Goal: Task Accomplishment & Management: Manage account settings

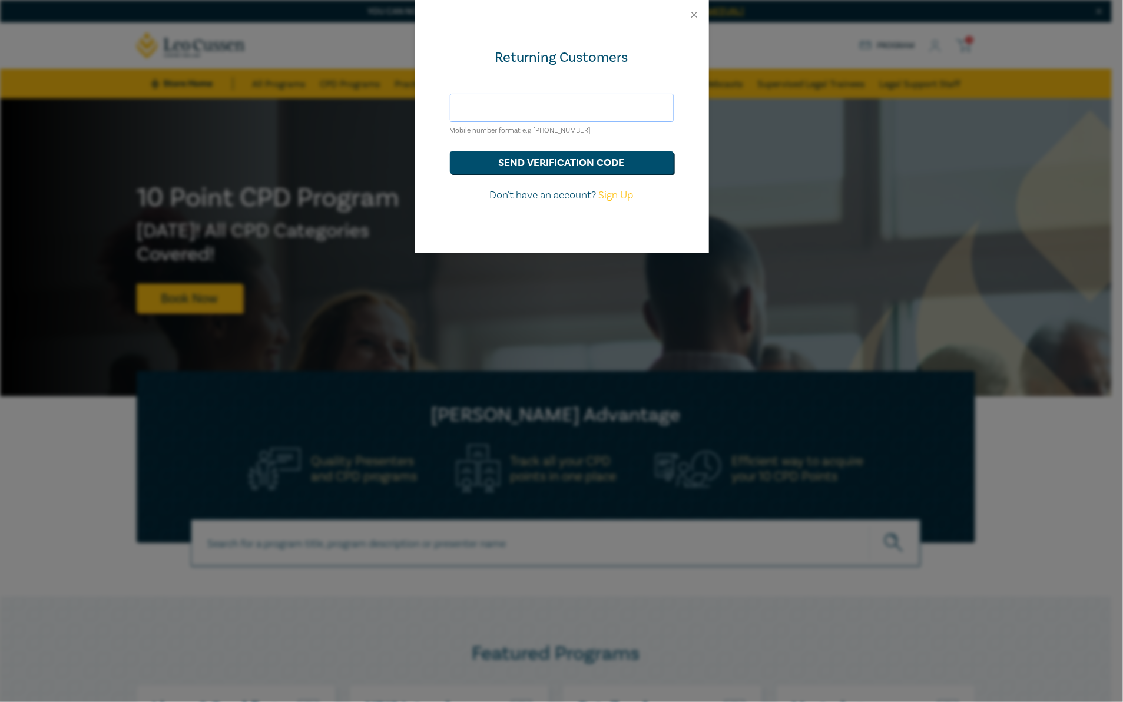
click at [552, 102] on input "text" at bounding box center [562, 108] width 224 height 28
click at [392, 127] on div "Returning Customers Mobile number format e.g +61 000000000 send verification co…" at bounding box center [561, 351] width 1123 height 702
click at [561, 105] on input "text" at bounding box center [562, 108] width 224 height 28
type input "[EMAIL_ADDRESS][PERSON_NAME][DOMAIN_NAME]"
click at [564, 162] on button "send verification code" at bounding box center [562, 162] width 224 height 22
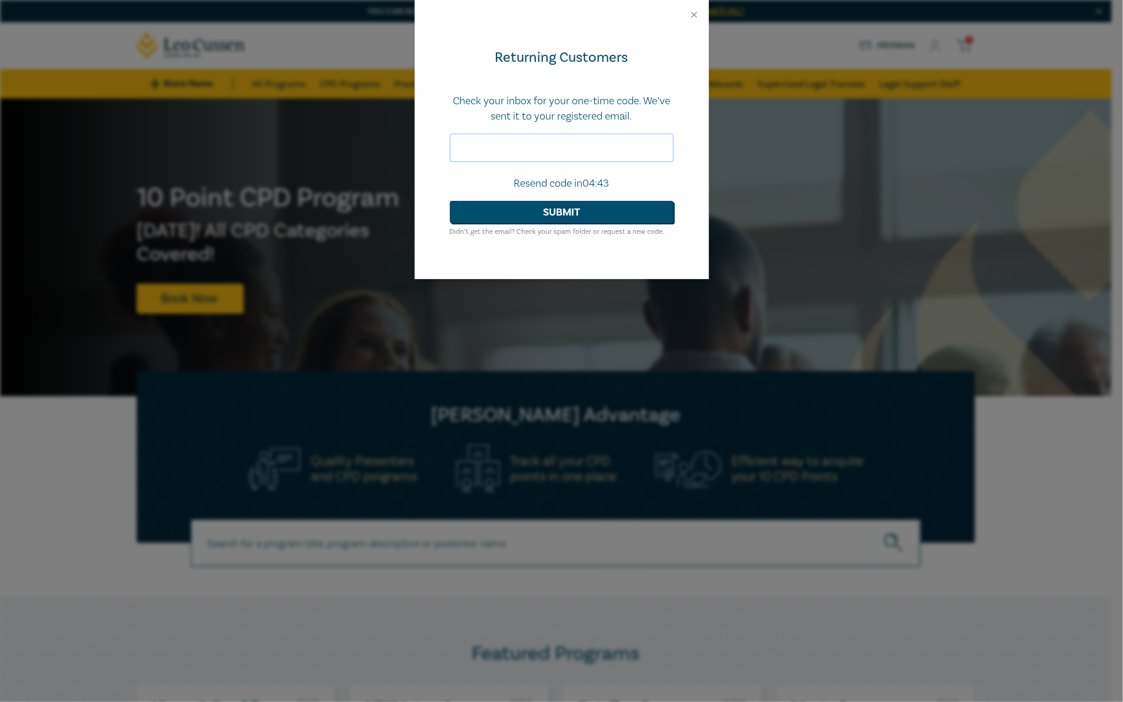
click at [480, 144] on input "text" at bounding box center [562, 148] width 224 height 28
type input "251506"
click at [450, 201] on button "Submit" at bounding box center [562, 212] width 224 height 22
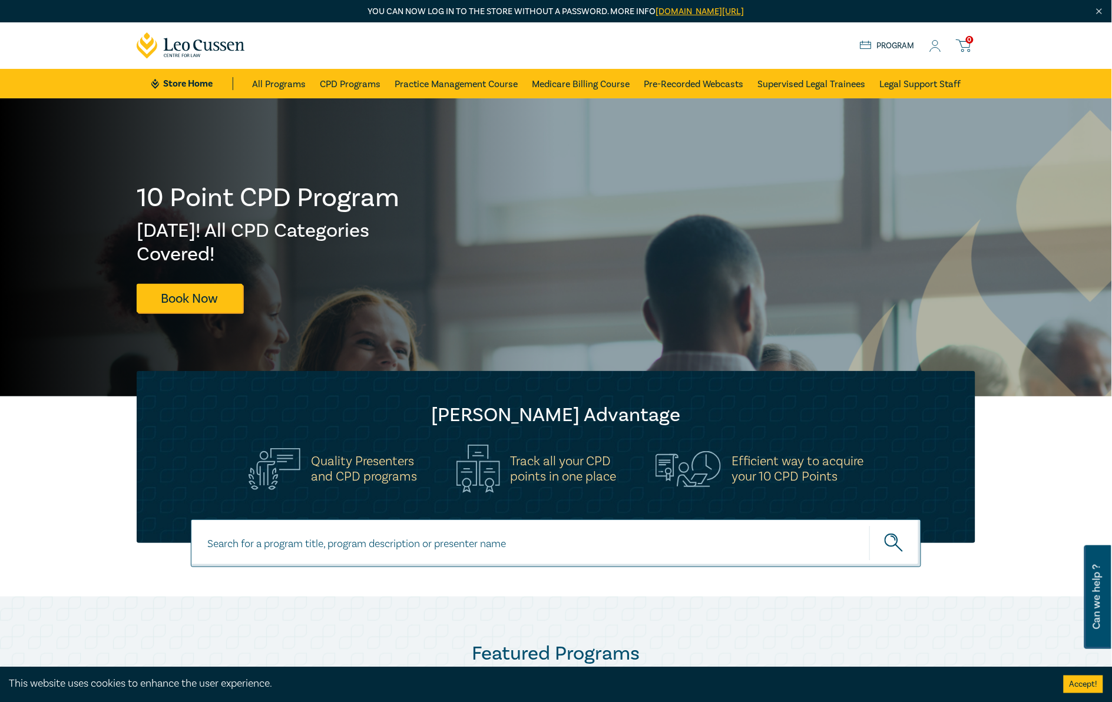
click at [892, 47] on link "Program" at bounding box center [887, 45] width 55 height 13
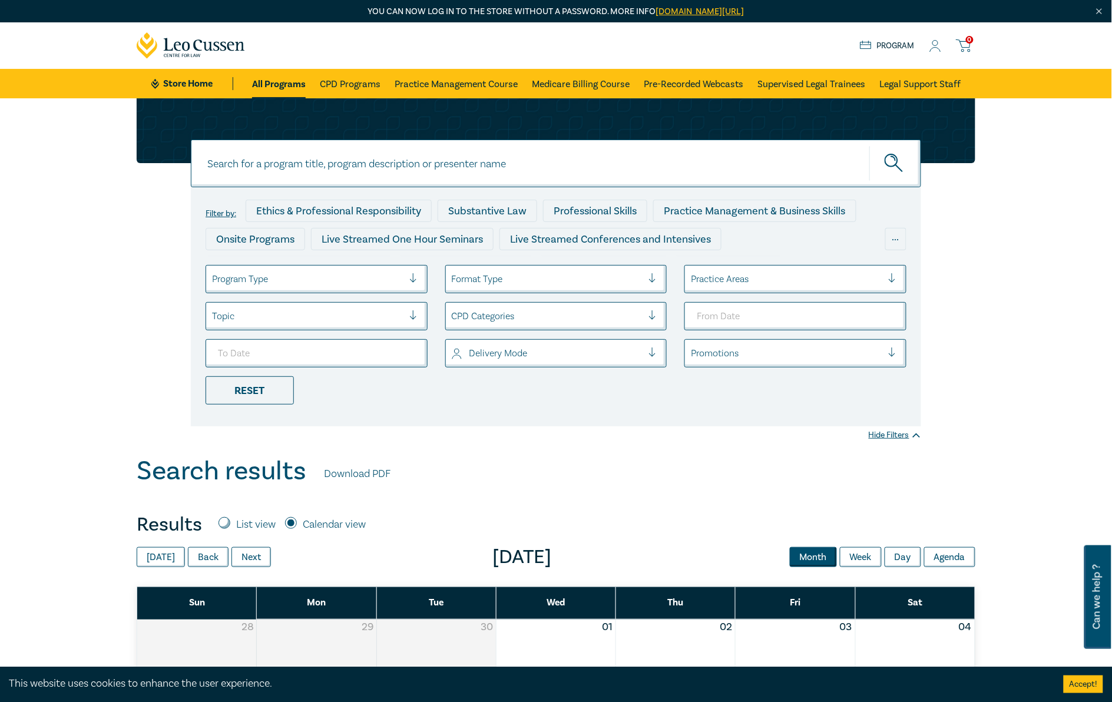
click at [931, 45] on icon at bounding box center [935, 46] width 12 height 12
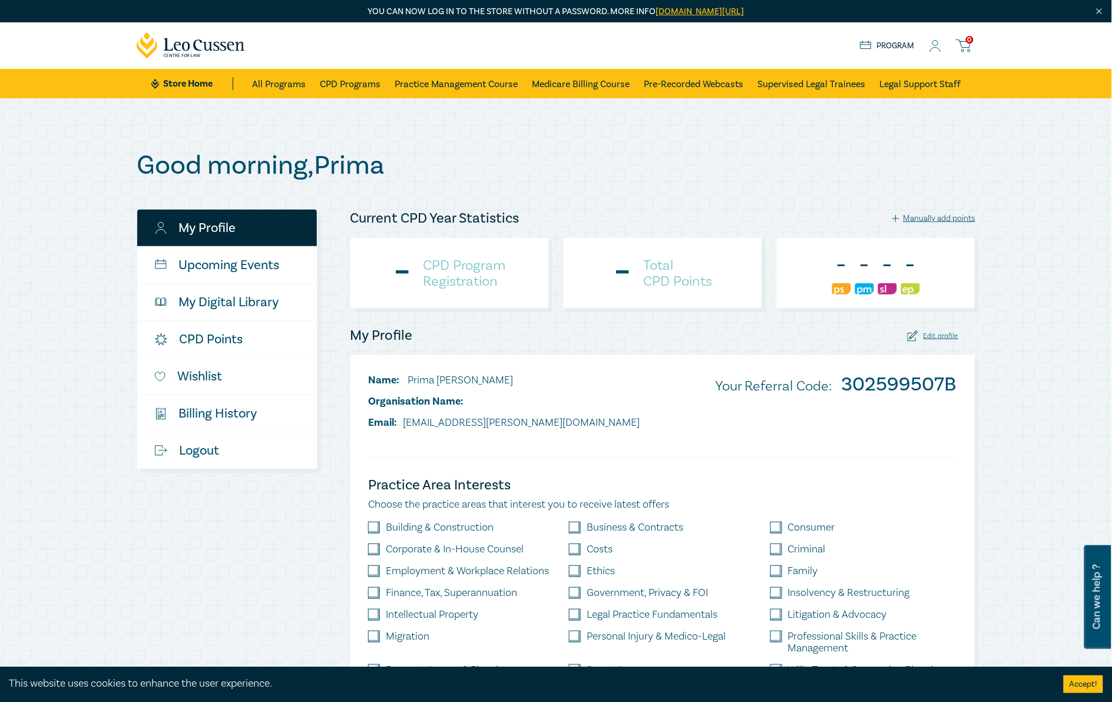
click at [480, 274] on h4 "CPD Program Registration" at bounding box center [464, 273] width 82 height 32
click at [433, 272] on h4 "CPD Program Registration" at bounding box center [464, 273] width 82 height 32
click at [382, 275] on div "0 CPD Program Registration" at bounding box center [449, 272] width 199 height 71
click at [399, 273] on div "0" at bounding box center [403, 273] width 30 height 31
click at [422, 275] on div "0 CPD Program Registration" at bounding box center [449, 272] width 199 height 71
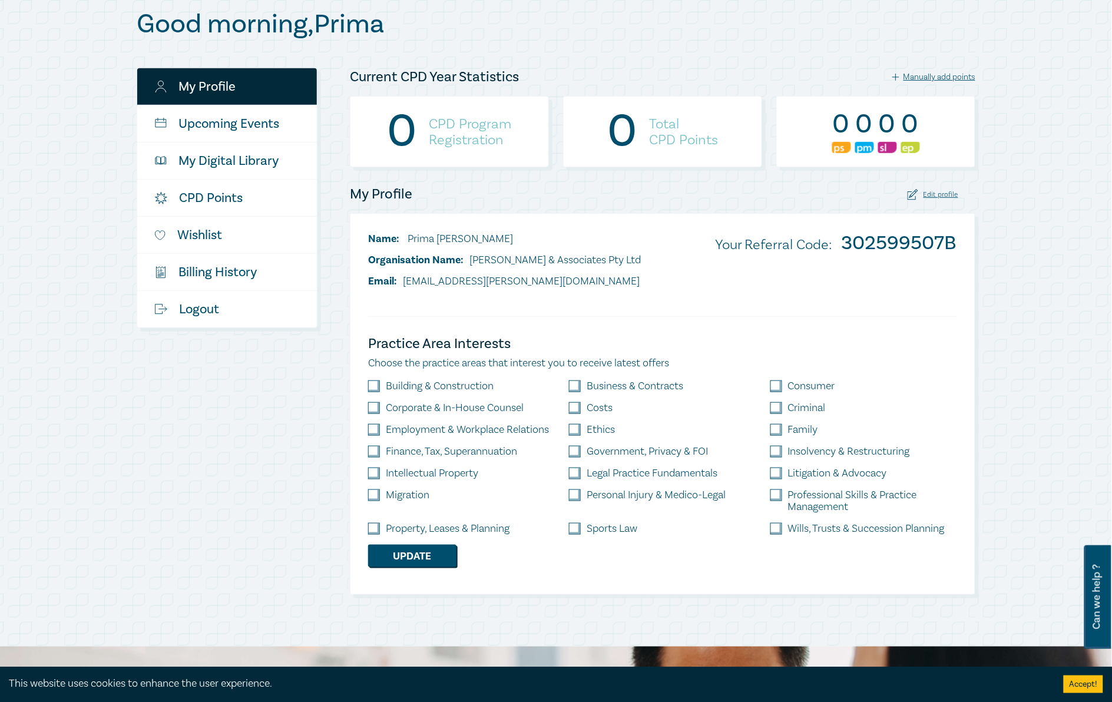
scroll to position [147, 0]
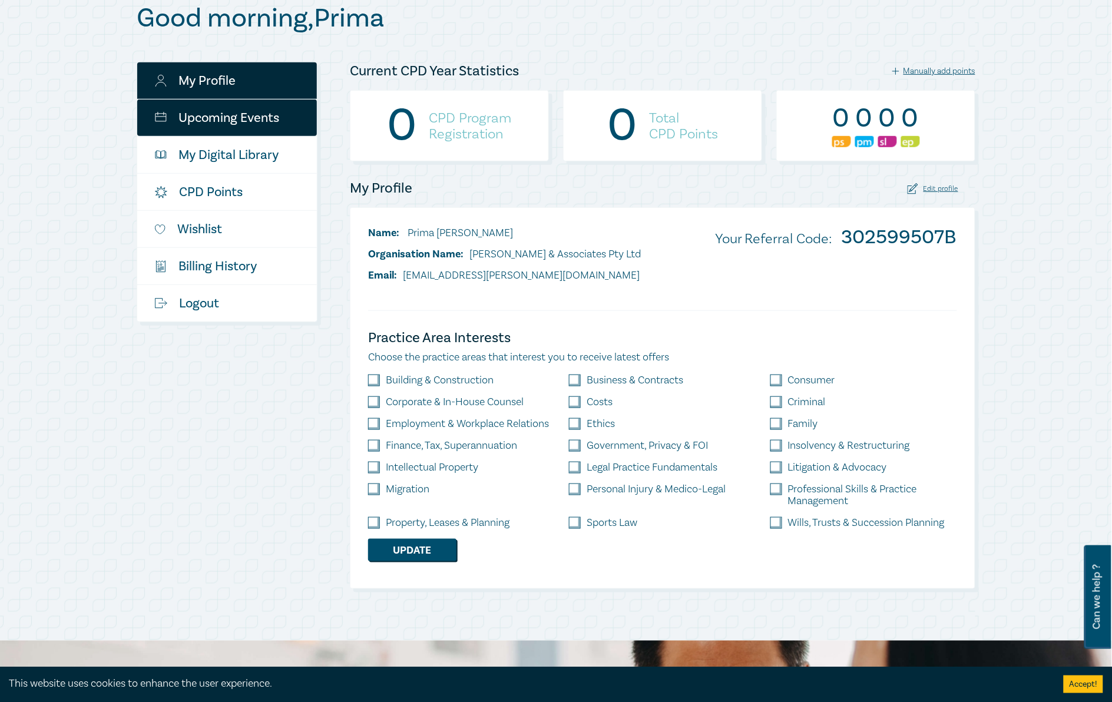
click at [224, 127] on link "Upcoming Events" at bounding box center [227, 118] width 180 height 37
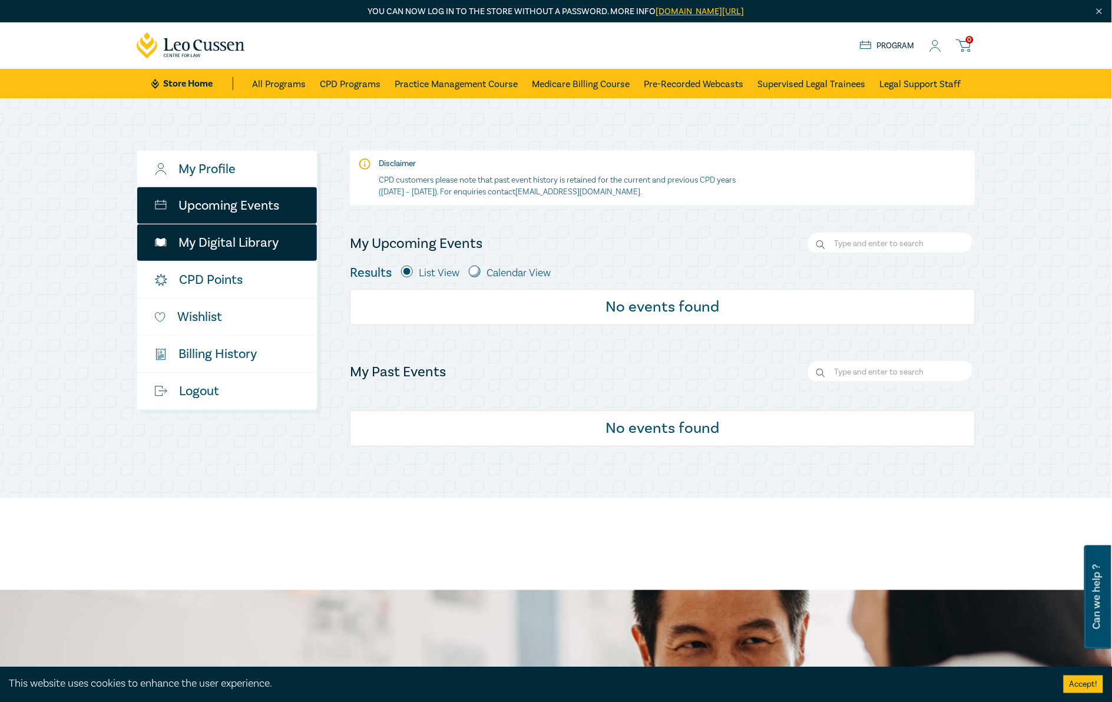
click at [261, 237] on link "My Digital Library" at bounding box center [227, 242] width 180 height 37
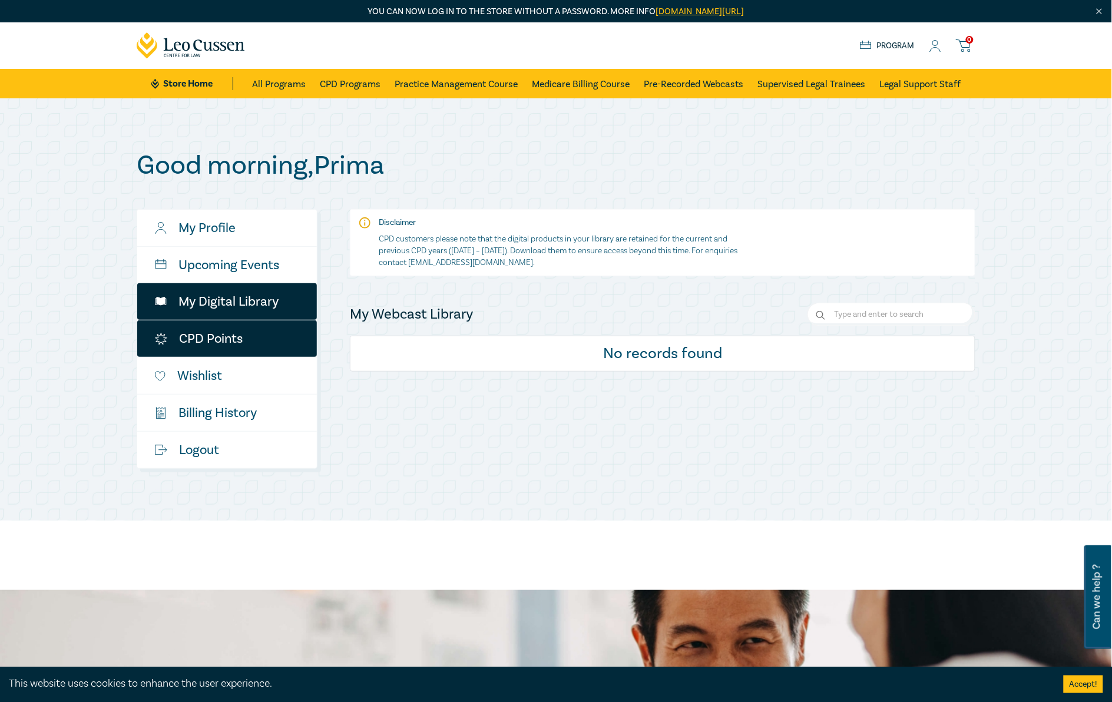
click at [227, 331] on link "CPD Points" at bounding box center [227, 338] width 180 height 37
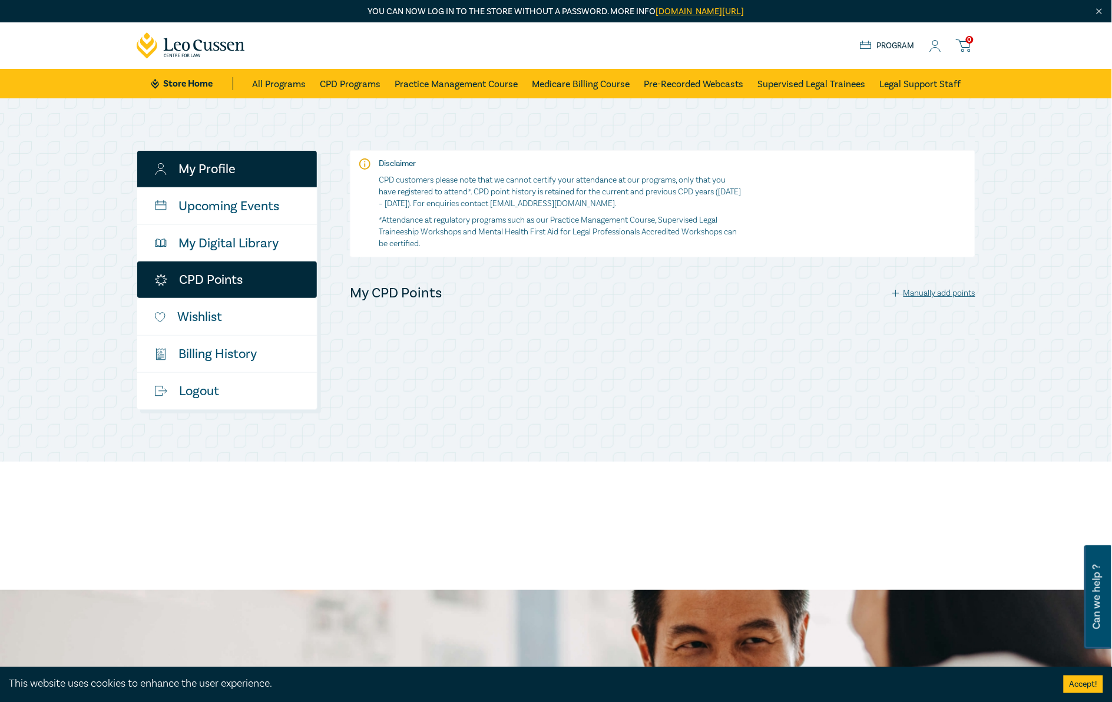
click at [205, 178] on link "My Profile" at bounding box center [227, 169] width 180 height 37
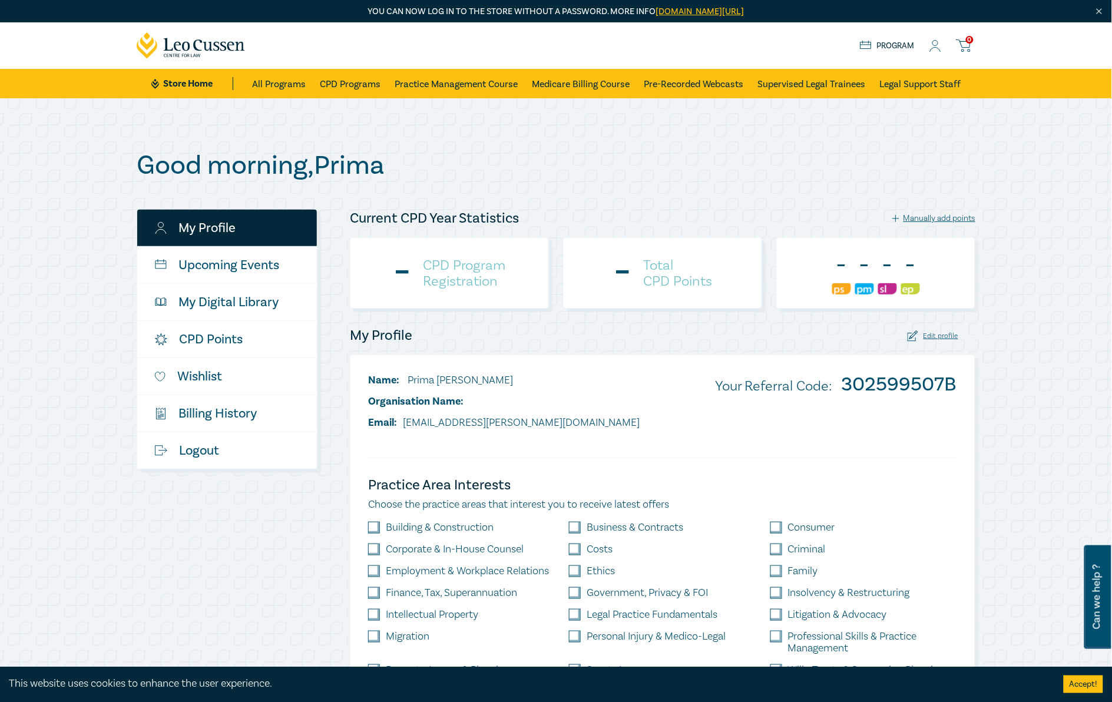
click at [436, 283] on h4 "CPD Program Registration" at bounding box center [464, 273] width 82 height 32
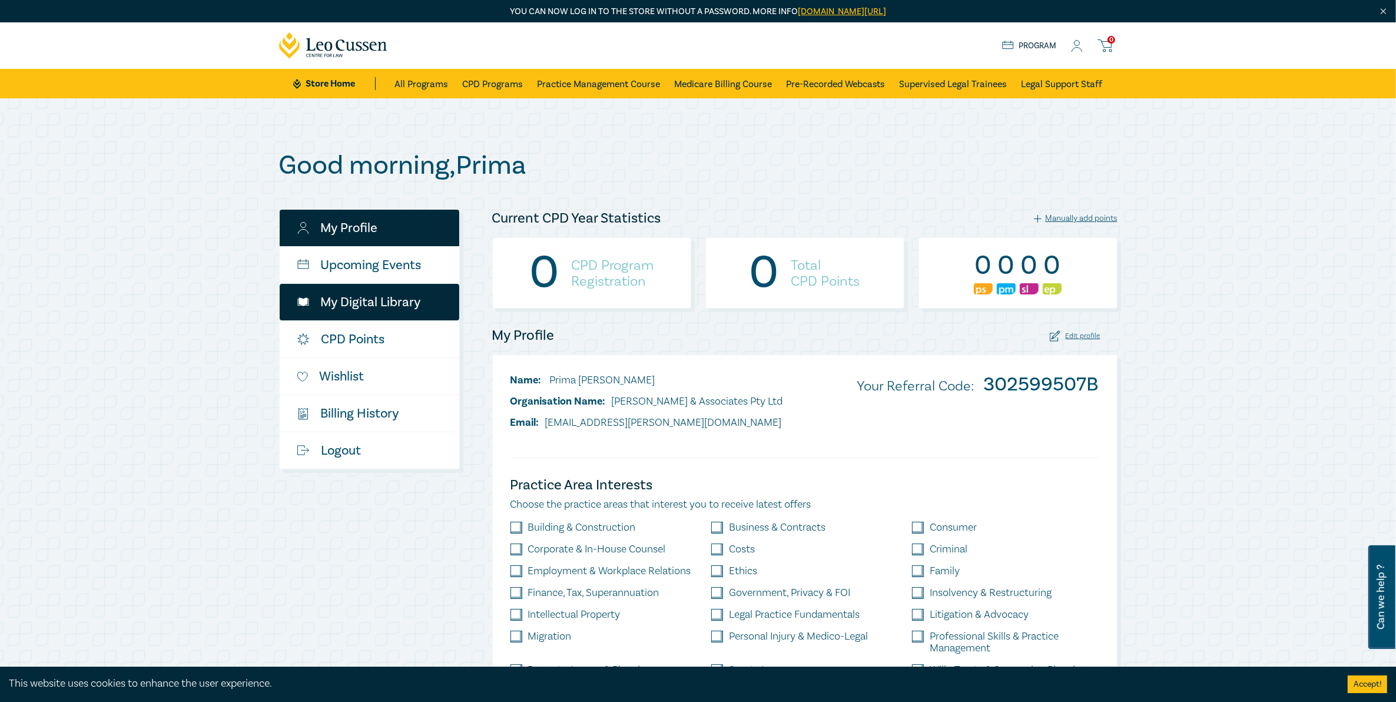
click at [389, 308] on link "My Digital Library" at bounding box center [370, 302] width 180 height 37
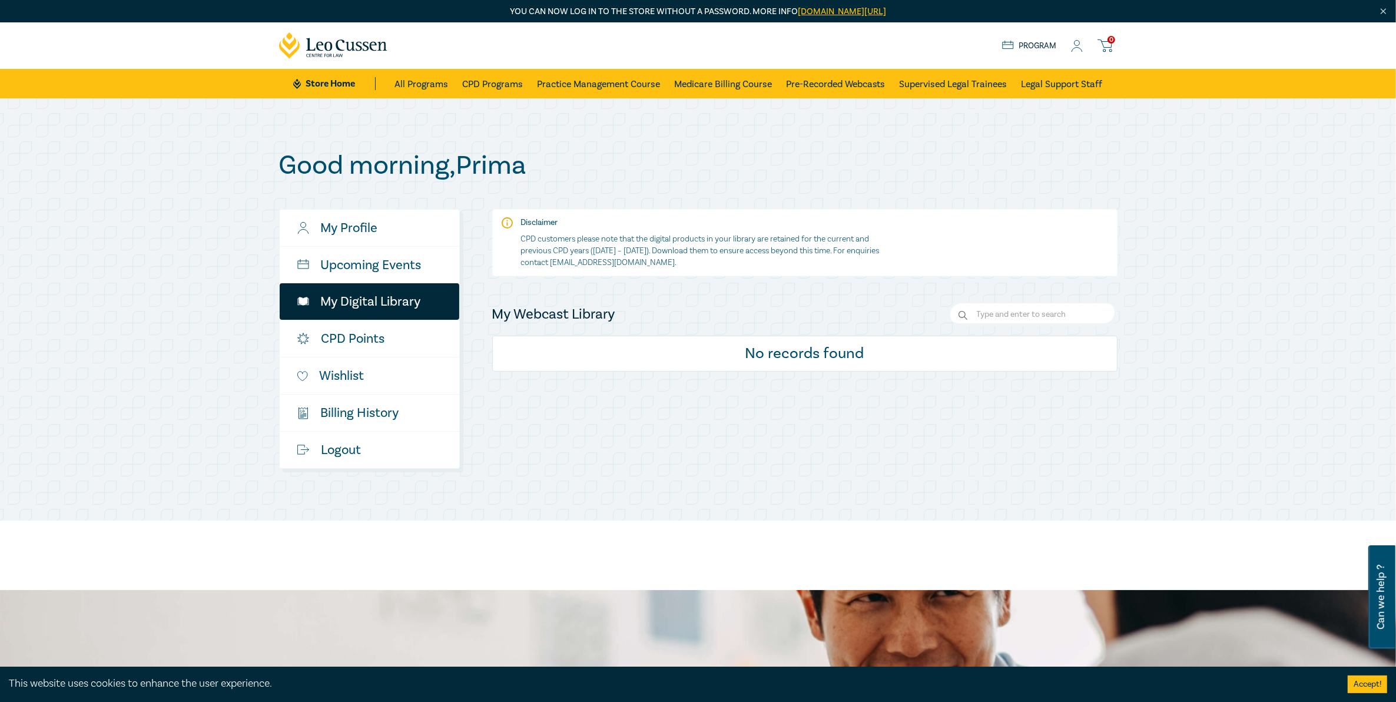
click at [663, 263] on link "[EMAIL_ADDRESS][DOMAIN_NAME]" at bounding box center [613, 262] width 125 height 11
click at [361, 420] on link "$ Billing History" at bounding box center [370, 413] width 180 height 37
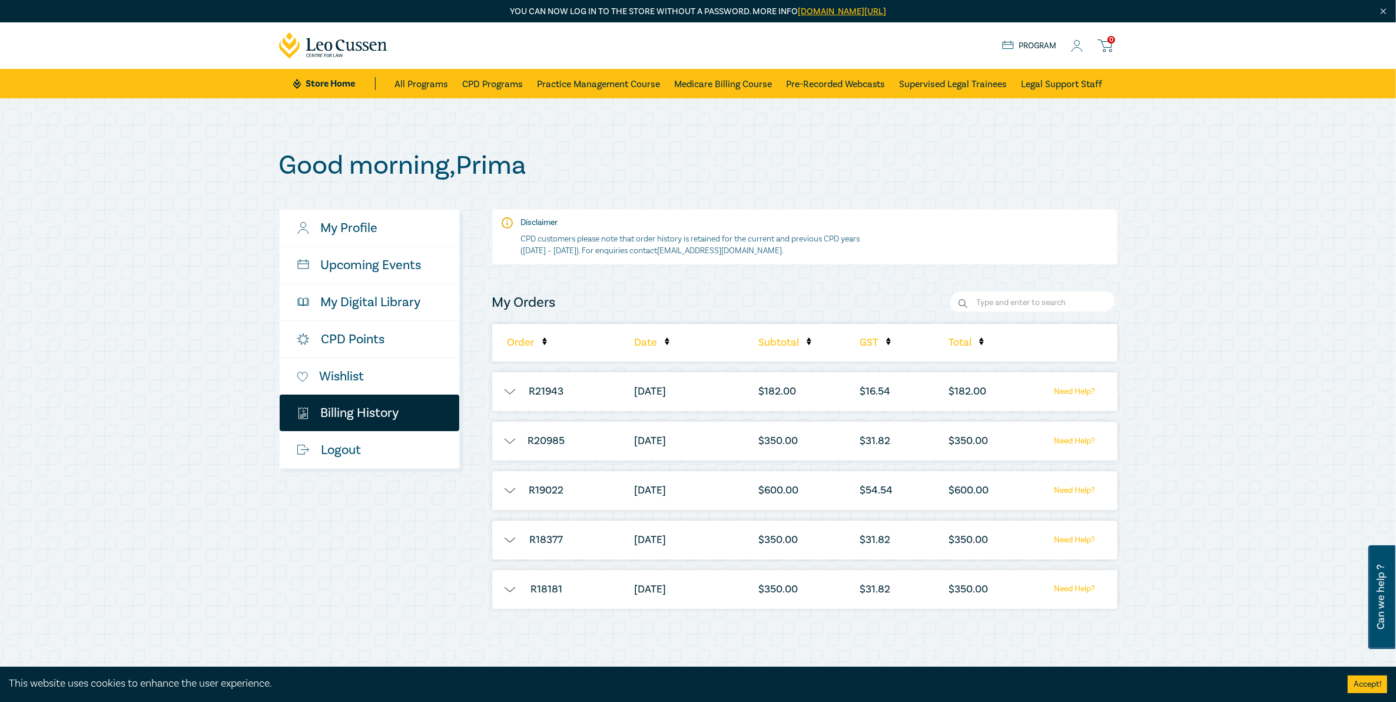
click at [511, 396] on button "button" at bounding box center [509, 392] width 35 height 12
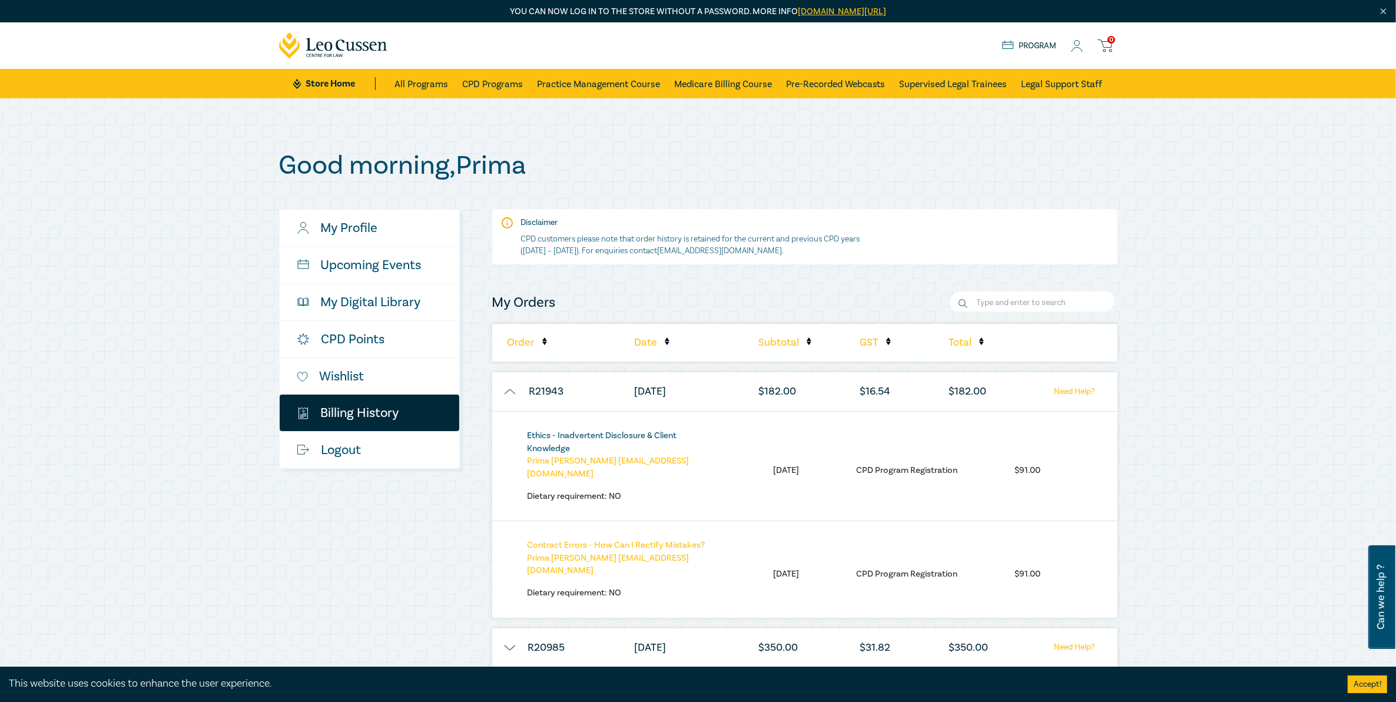
click at [598, 439] on link "Ethics - Inadvertent Disclosure & Client Knowledge" at bounding box center [603, 442] width 150 height 24
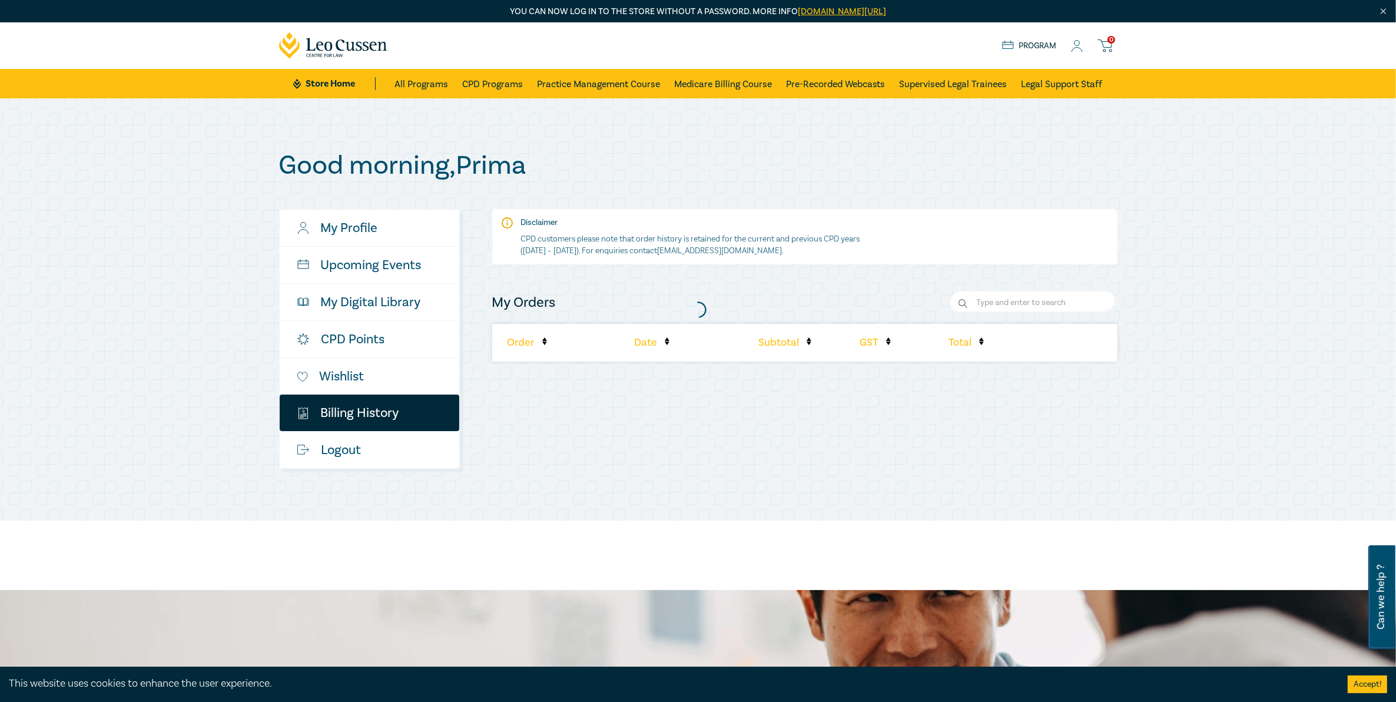
click at [543, 345] on div at bounding box center [698, 309] width 850 height 330
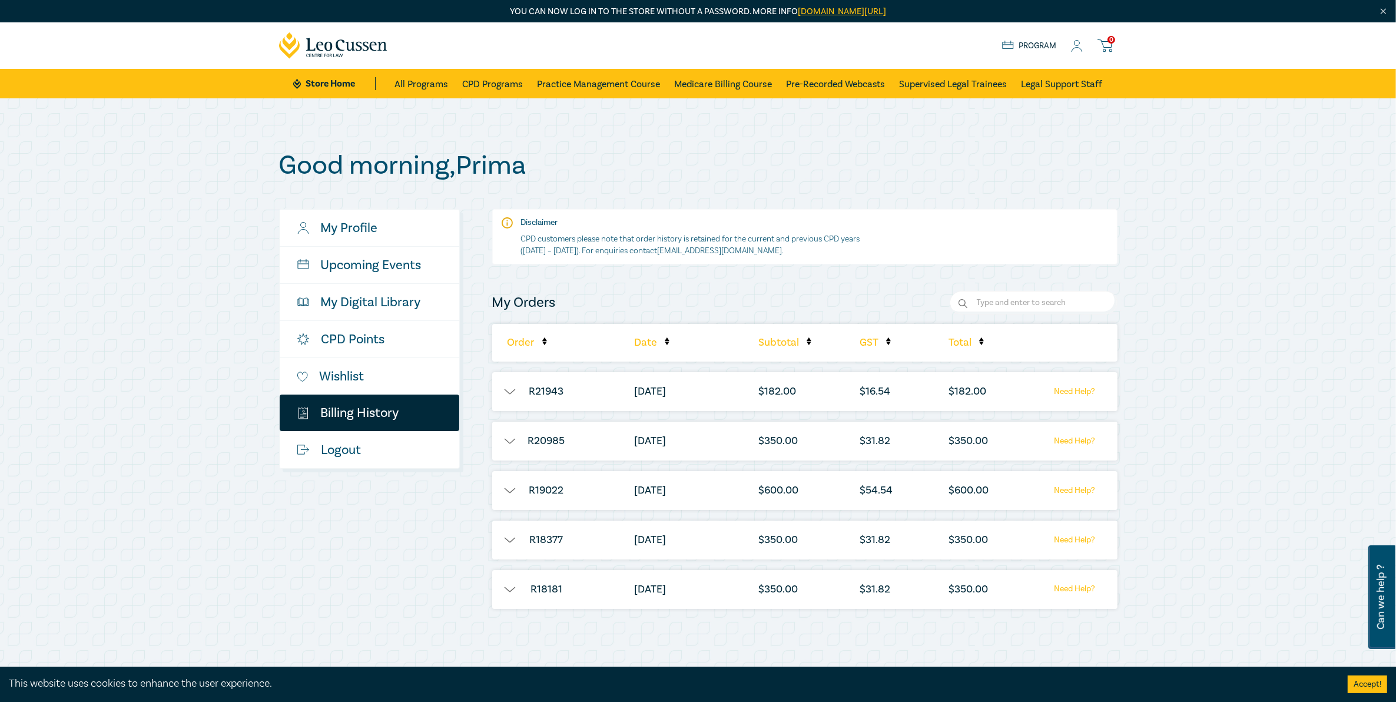
click at [508, 390] on button "button" at bounding box center [509, 392] width 35 height 12
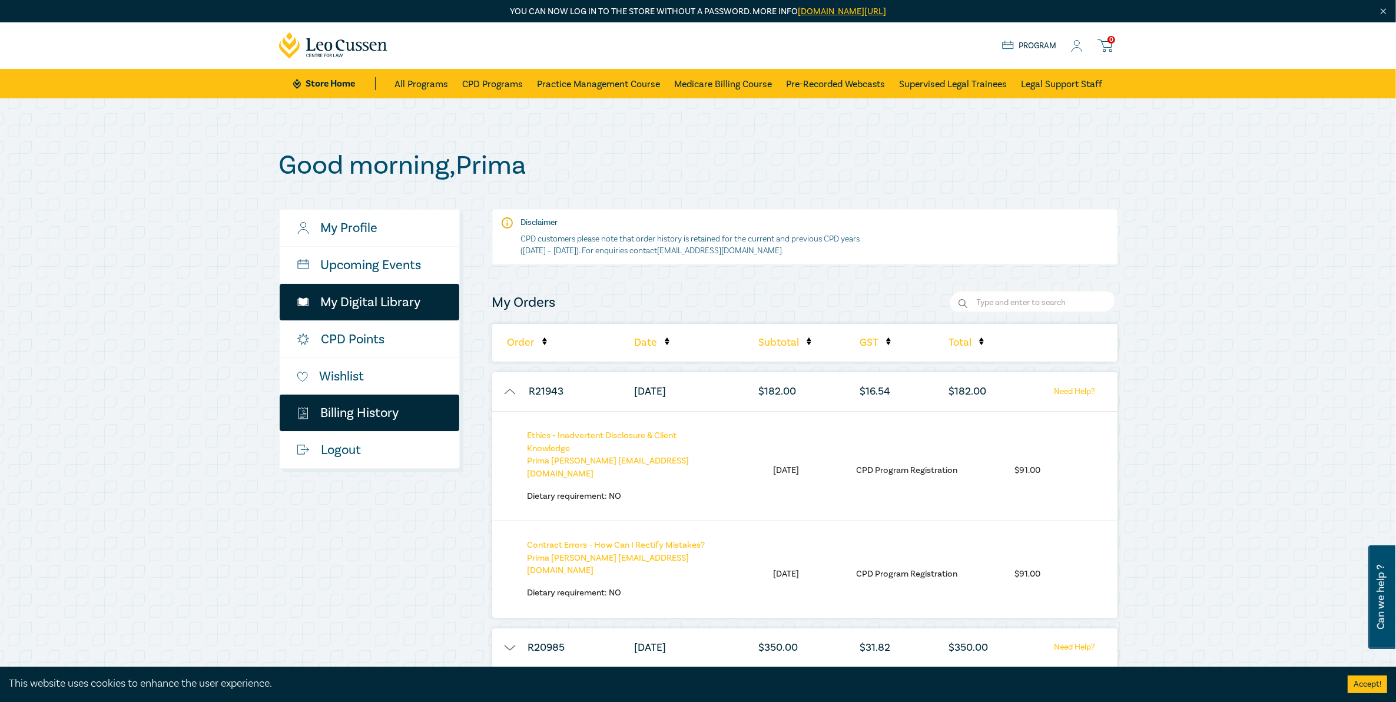
click at [387, 307] on link "My Digital Library" at bounding box center [370, 302] width 180 height 37
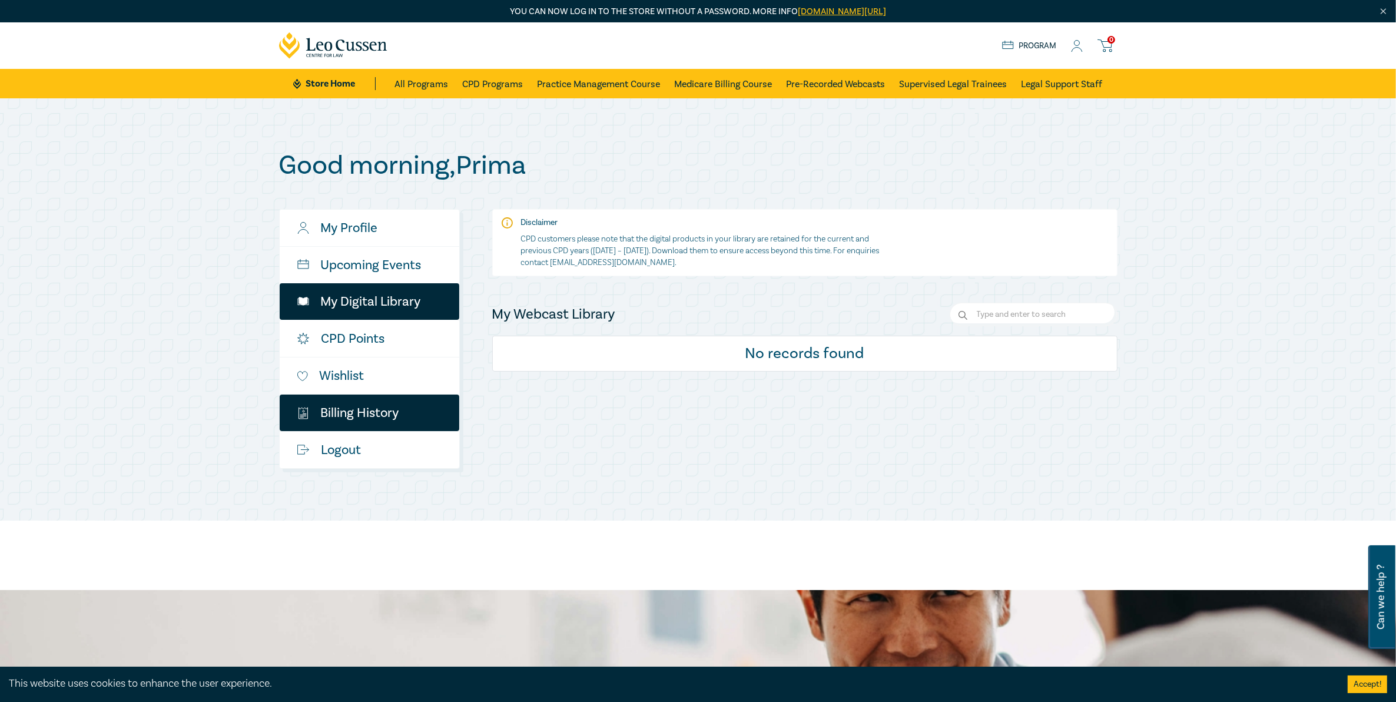
click at [379, 417] on link "$ Billing History" at bounding box center [370, 413] width 180 height 37
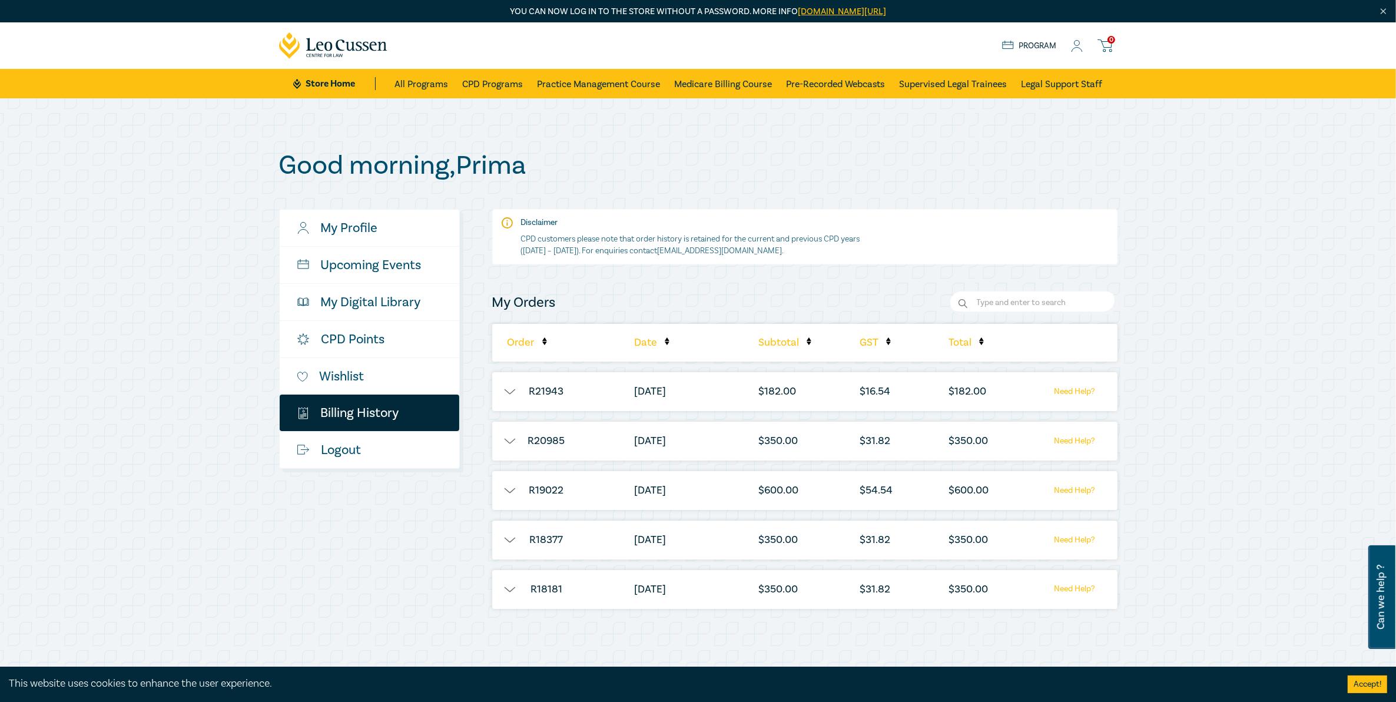
click at [507, 392] on button "button" at bounding box center [509, 392] width 35 height 12
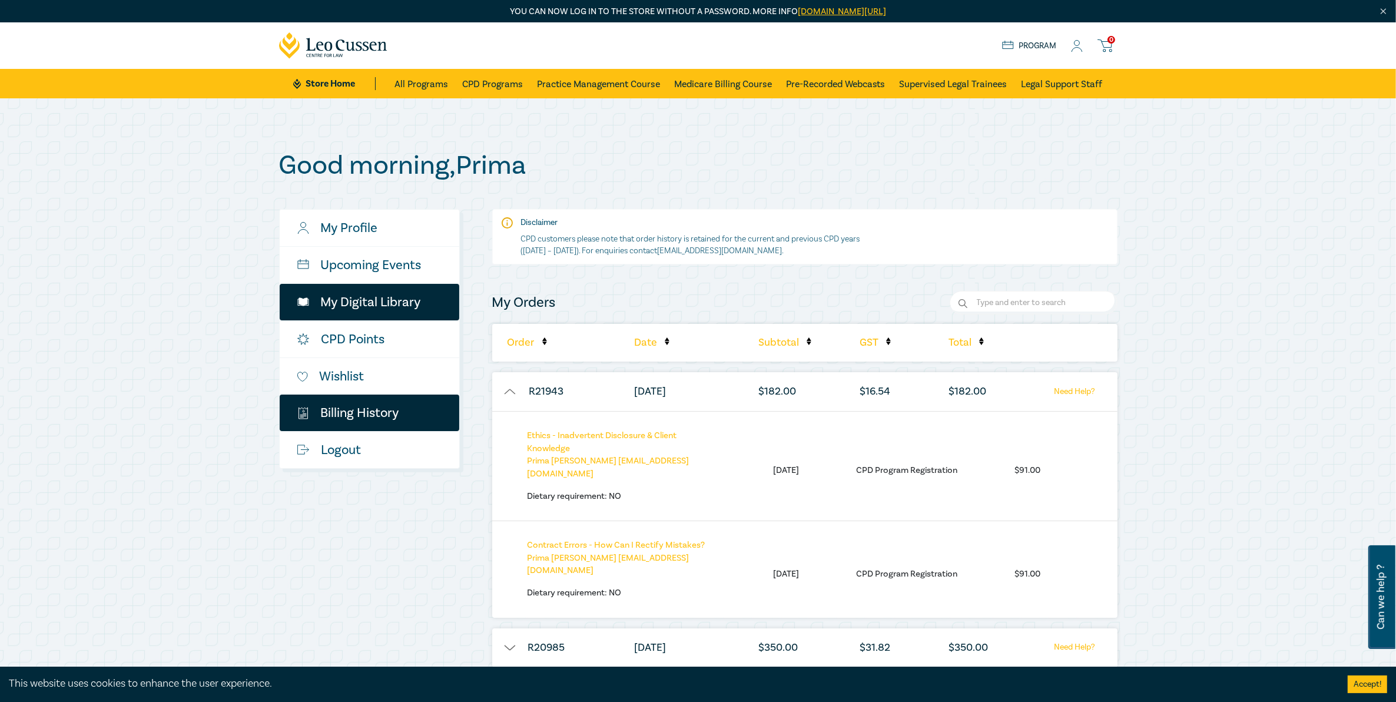
click at [369, 301] on link "My Digital Library" at bounding box center [370, 302] width 180 height 37
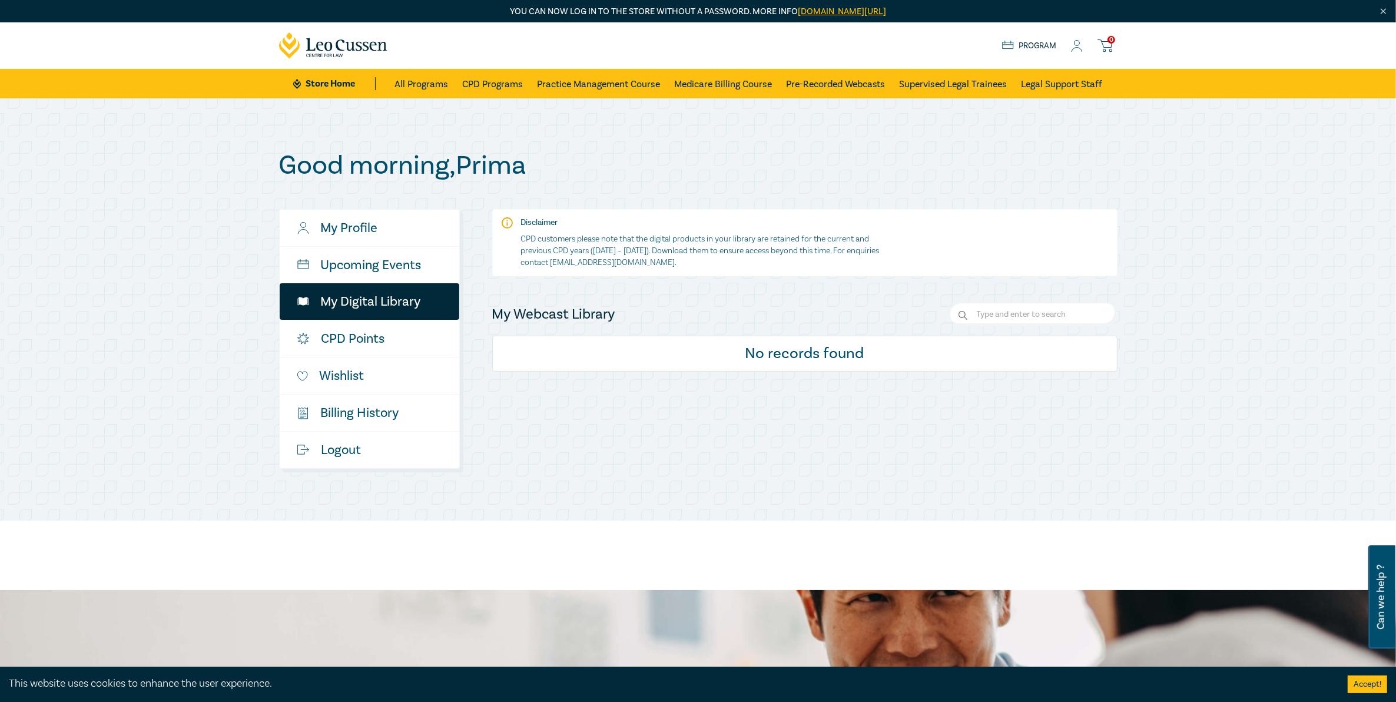
click at [1075, 49] on icon at bounding box center [1077, 46] width 12 height 12
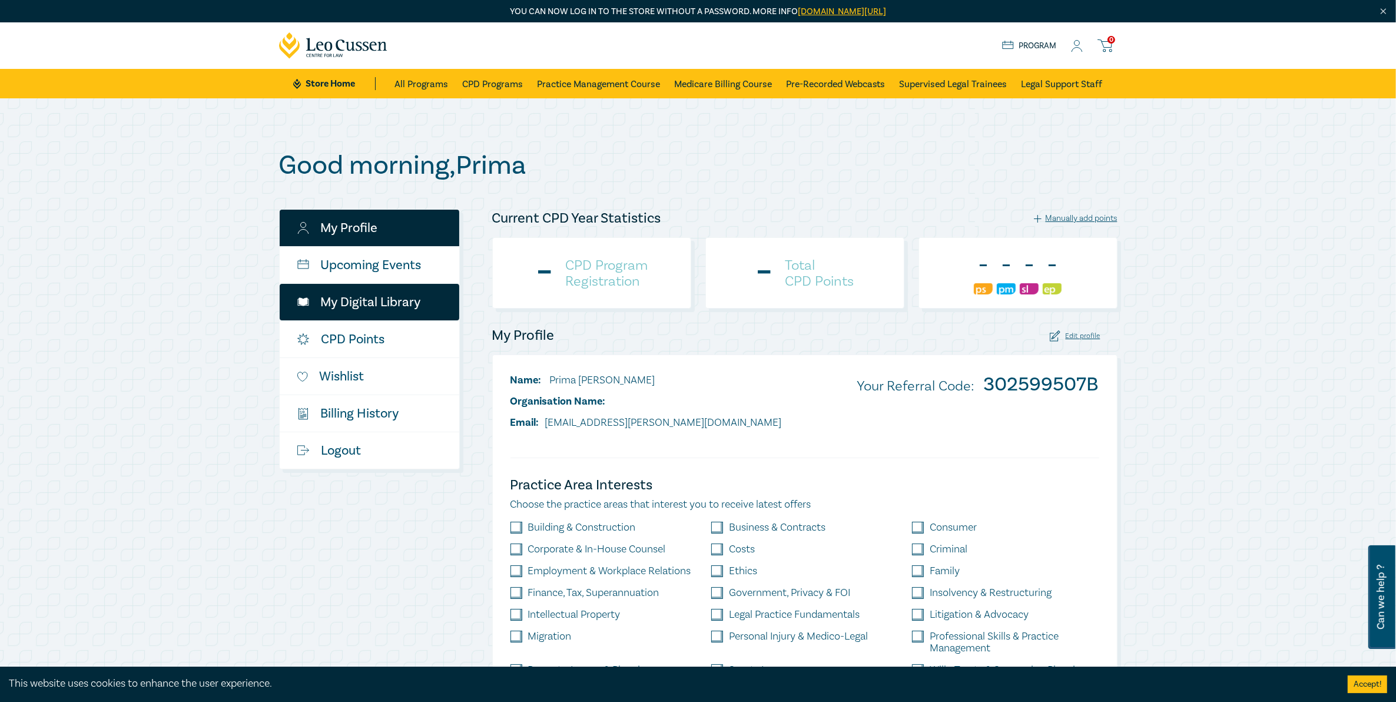
click at [360, 304] on link "My Digital Library" at bounding box center [370, 302] width 180 height 37
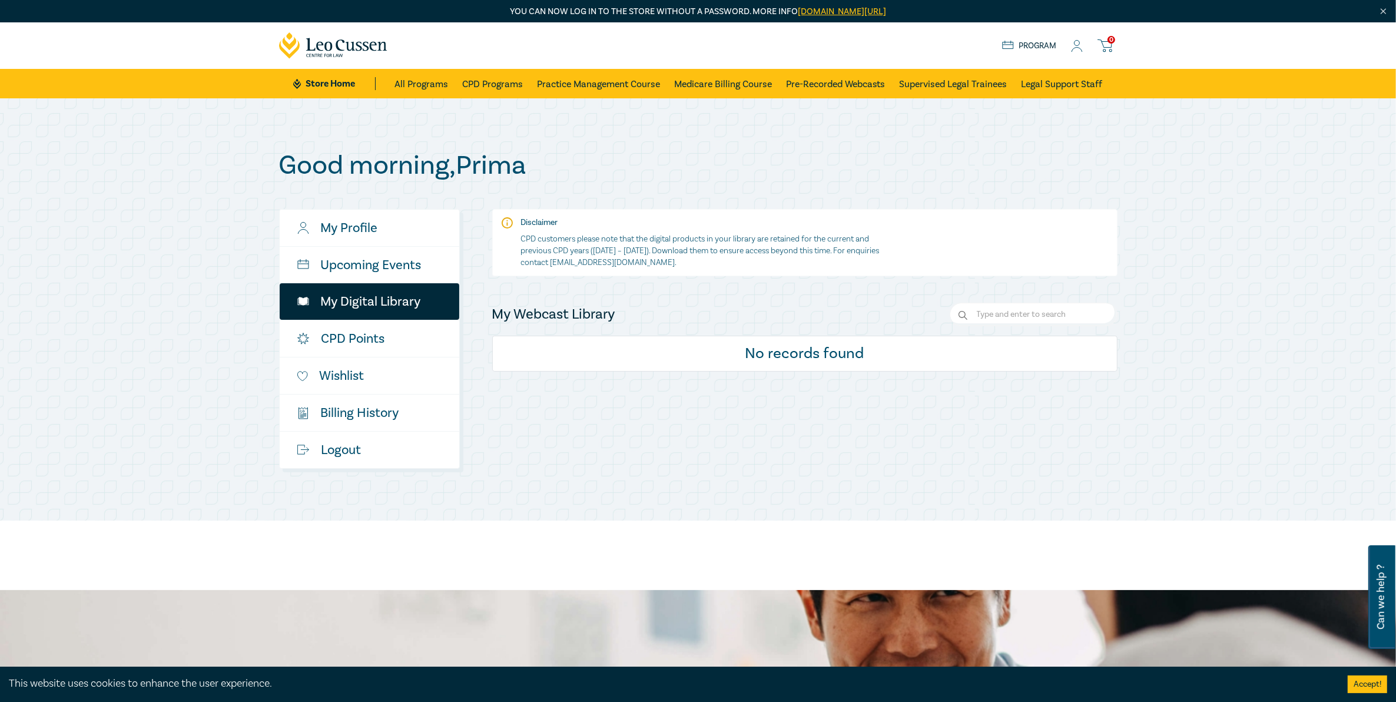
click at [1084, 46] on div "Store Home About us Program 0" at bounding box center [1059, 45] width 115 height 15
click at [1077, 52] on div "Store Home About us Program 0" at bounding box center [1059, 45] width 115 height 15
click at [1076, 44] on icon at bounding box center [1077, 46] width 12 height 12
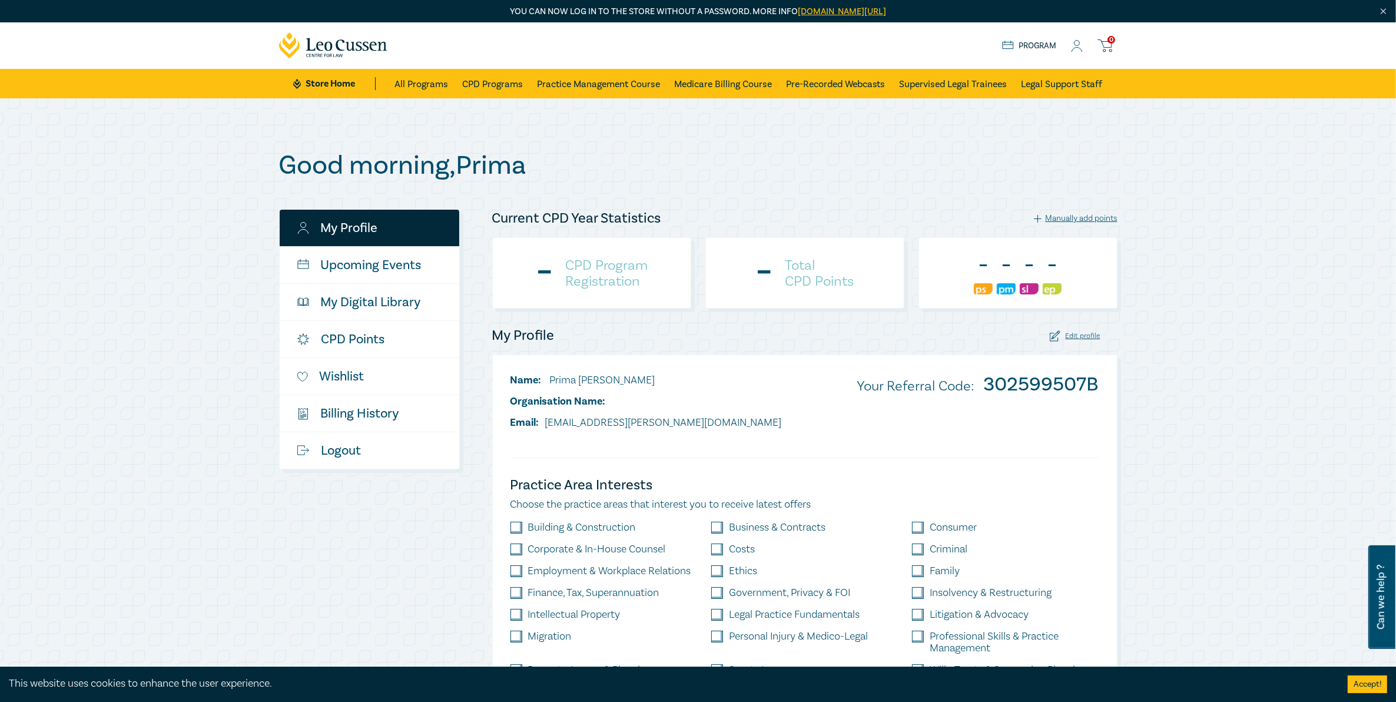
click at [1075, 45] on icon at bounding box center [1077, 46] width 12 height 12
click at [1080, 49] on icon at bounding box center [1077, 46] width 12 height 12
click at [202, 279] on div "Good morning , Prima My Profile Upcoming Events My Digital Library CPD Points W…" at bounding box center [698, 443] width 1396 height 690
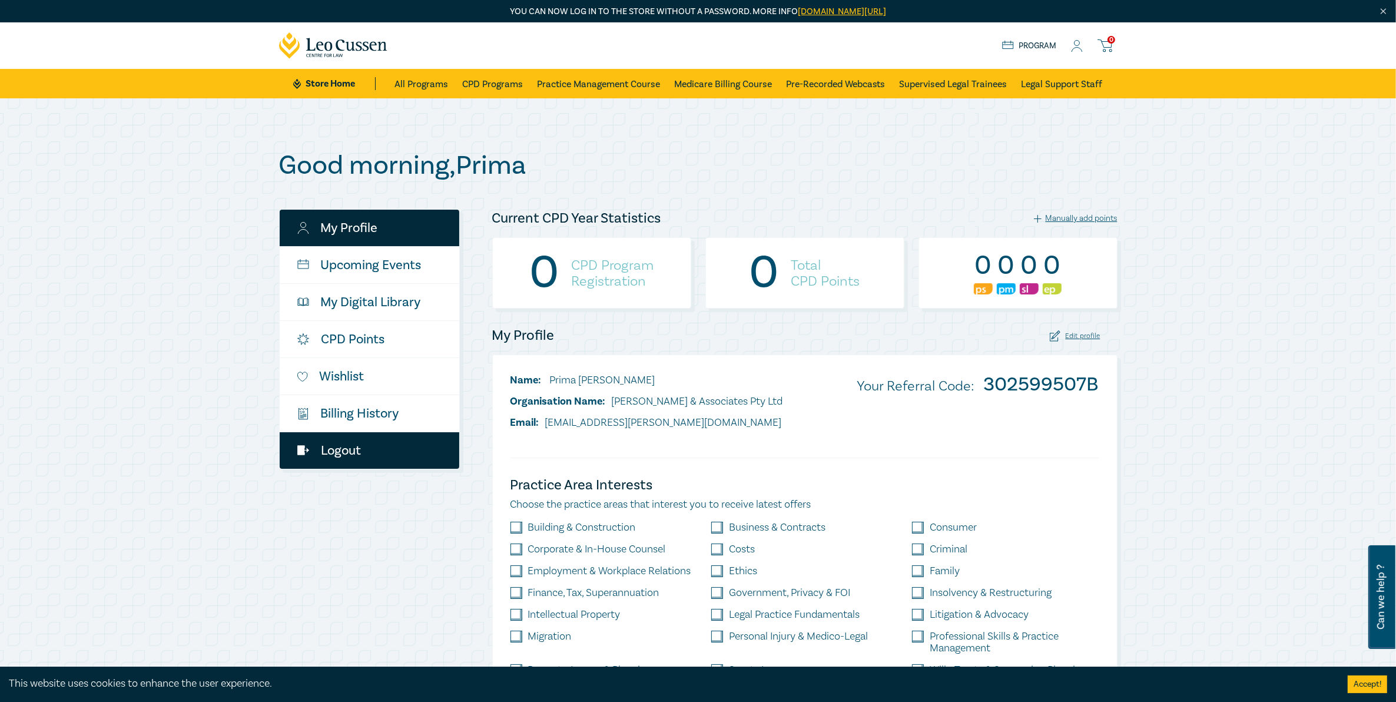
click at [346, 451] on link "Logout" at bounding box center [370, 450] width 180 height 37
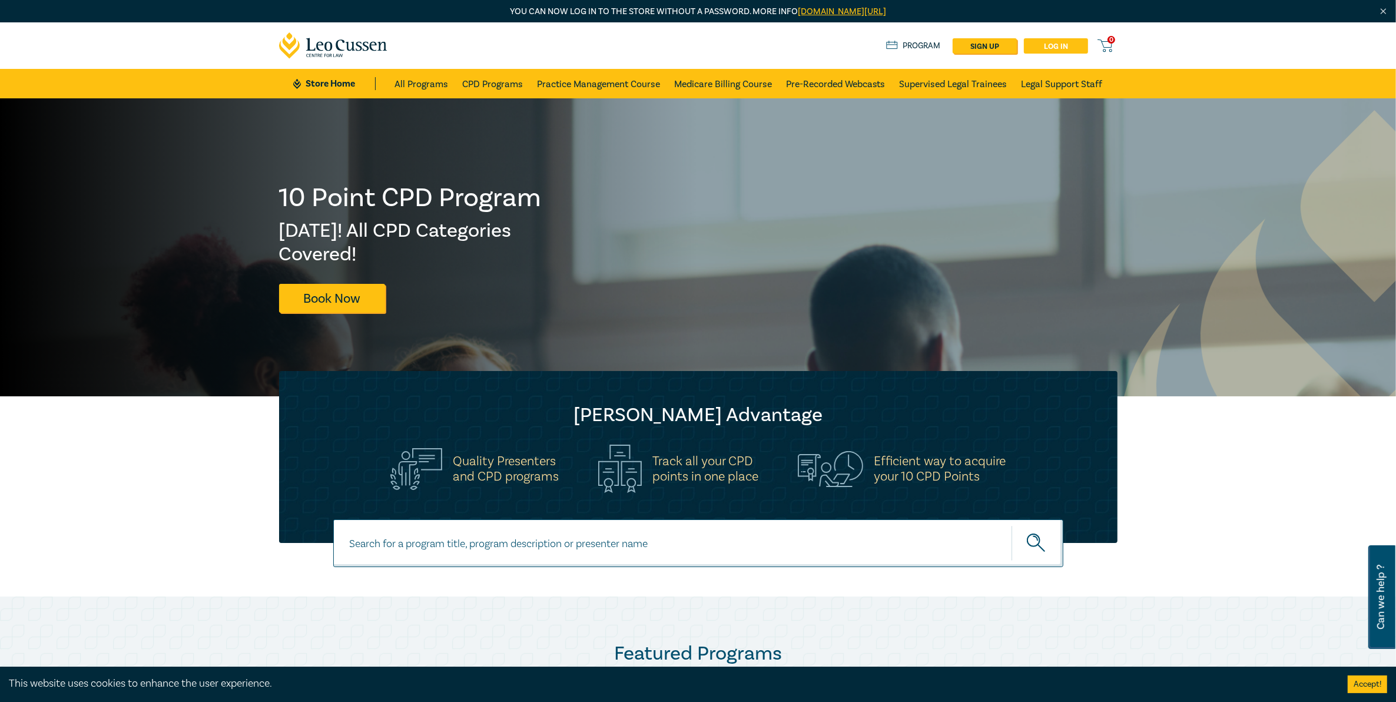
click at [1067, 45] on link "Log in" at bounding box center [1056, 45] width 64 height 15
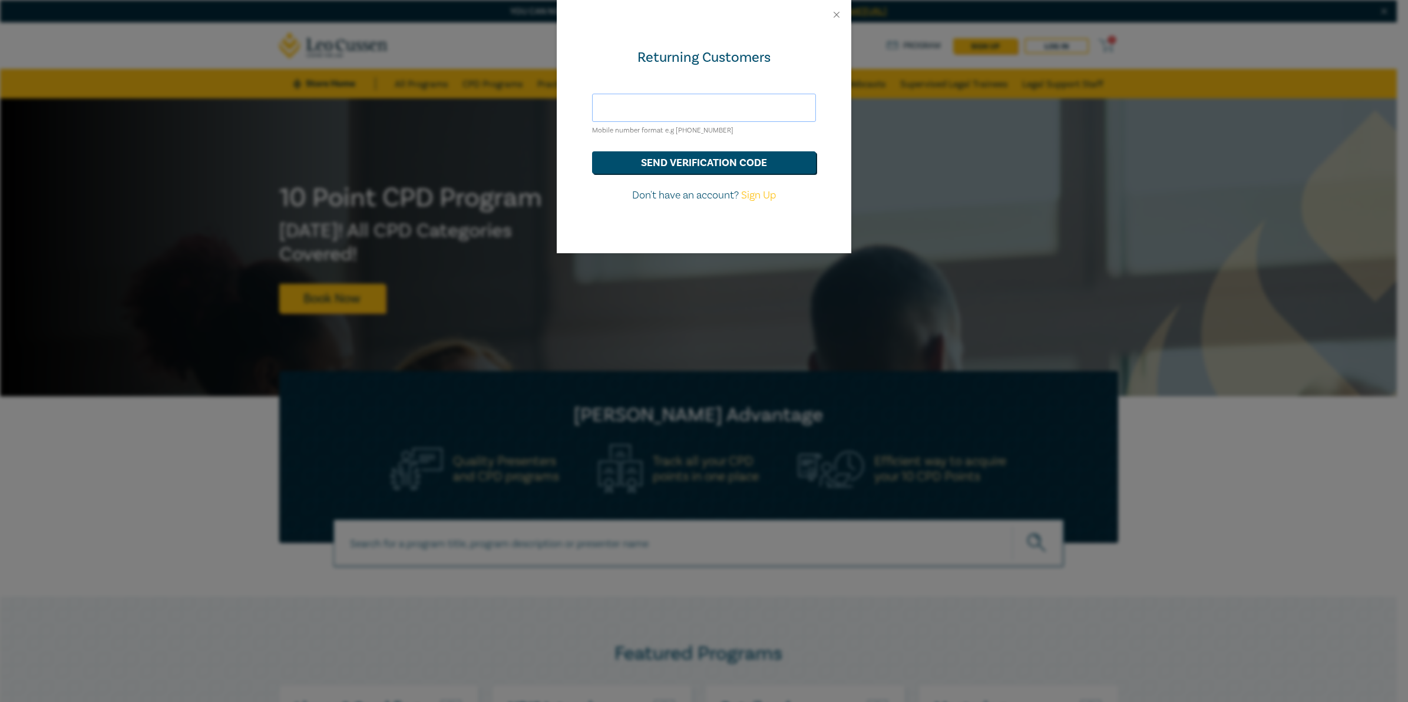
click at [700, 105] on input "text" at bounding box center [704, 108] width 224 height 28
type input "prime.pinx.cruz@gmail.com"
click at [690, 160] on button "send verification code" at bounding box center [704, 162] width 224 height 22
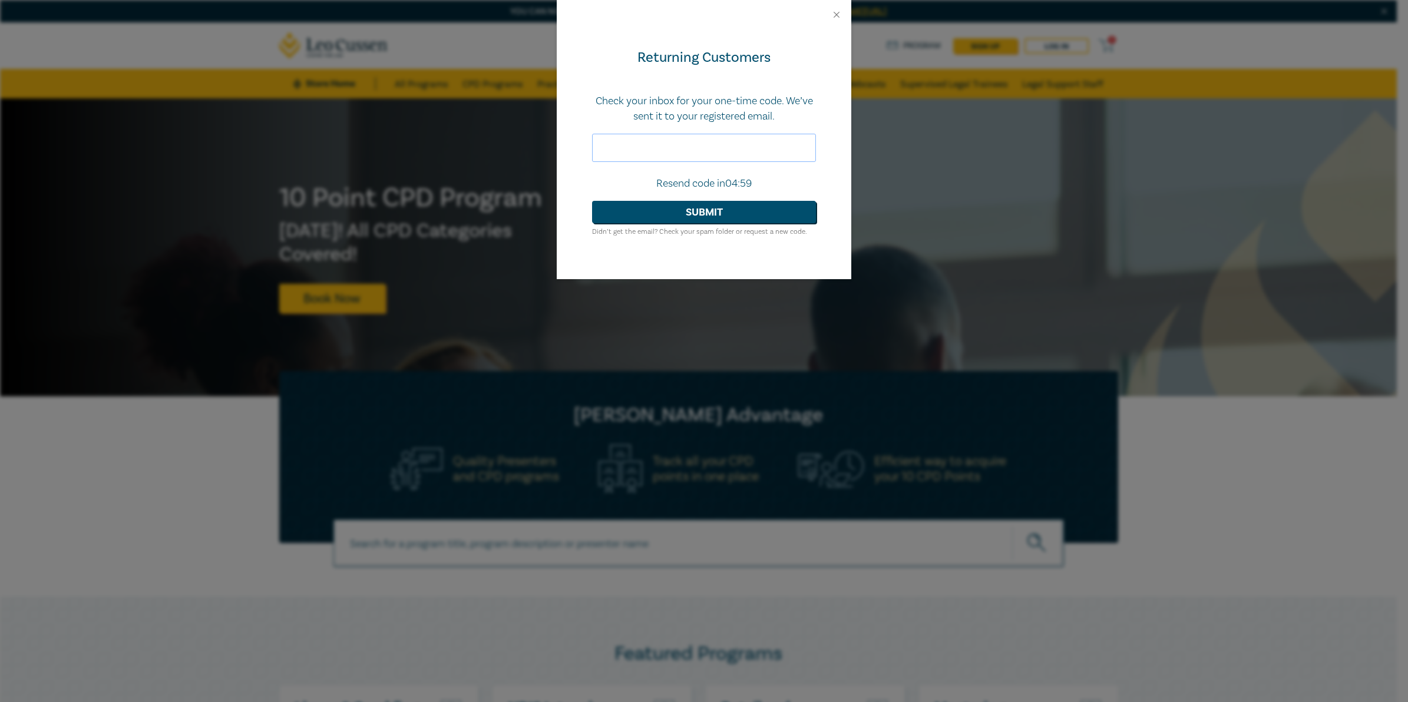
click at [699, 156] on input "text" at bounding box center [704, 148] width 224 height 28
click at [592, 201] on button "Submit" at bounding box center [704, 212] width 224 height 22
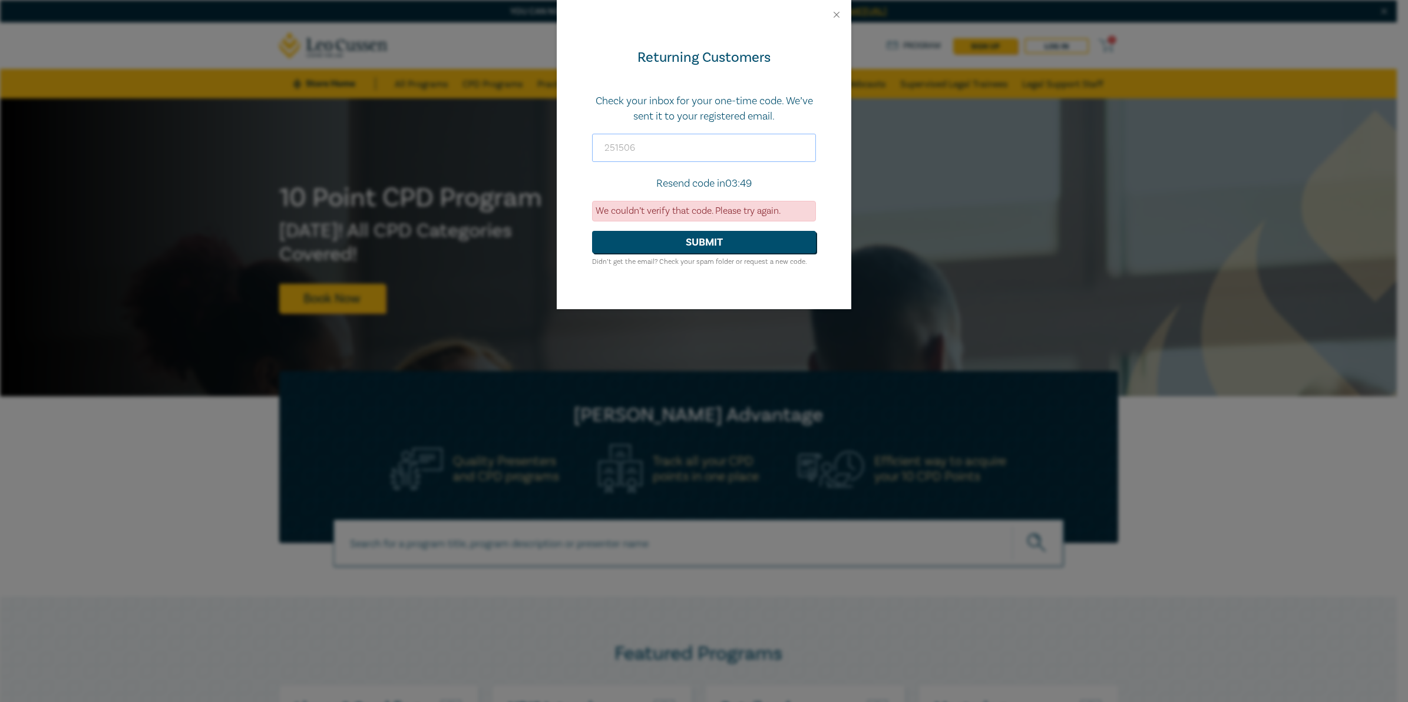
drag, startPoint x: 639, startPoint y: 145, endPoint x: 417, endPoint y: 134, distance: 222.3
click at [419, 138] on div "Returning Customers Check your inbox for your one-time code. We’ve sent it to y…" at bounding box center [704, 351] width 1408 height 702
type input "717180"
click at [592, 231] on button "Submit" at bounding box center [704, 242] width 224 height 22
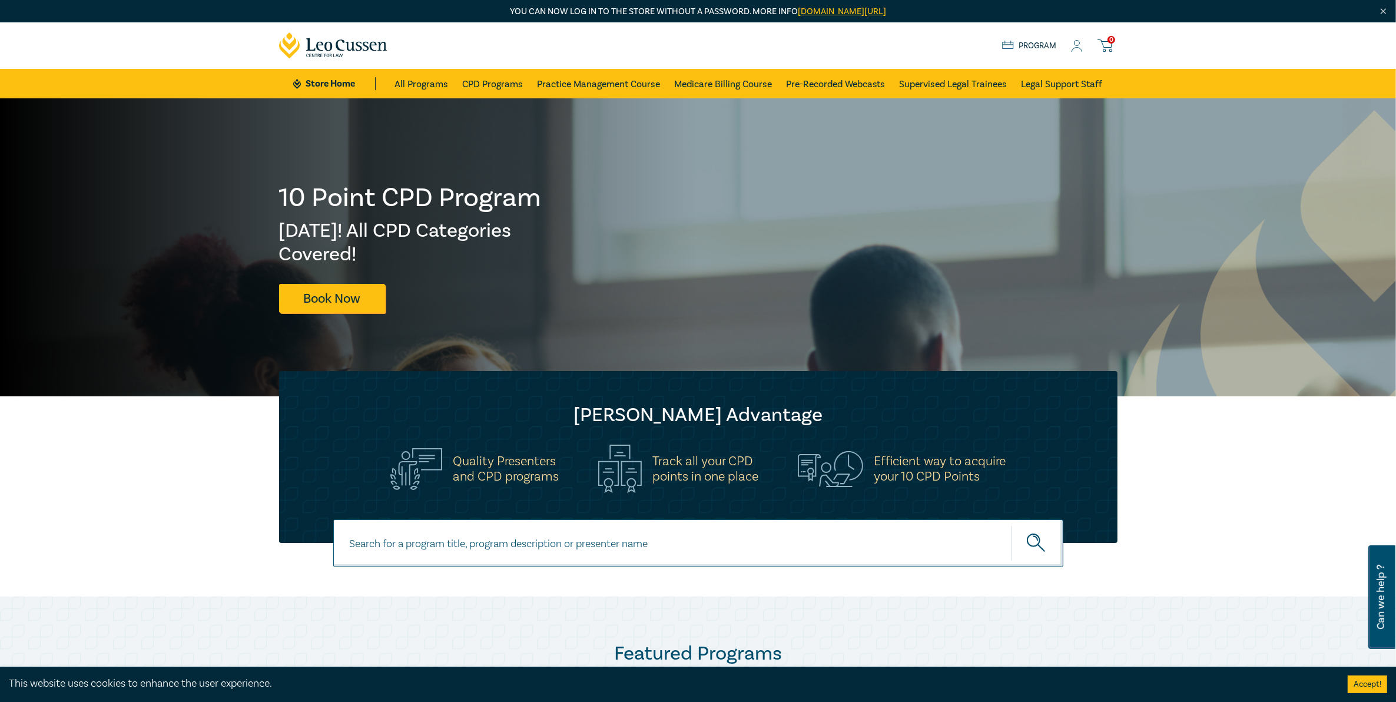
click at [1034, 42] on link "Program" at bounding box center [1029, 45] width 55 height 13
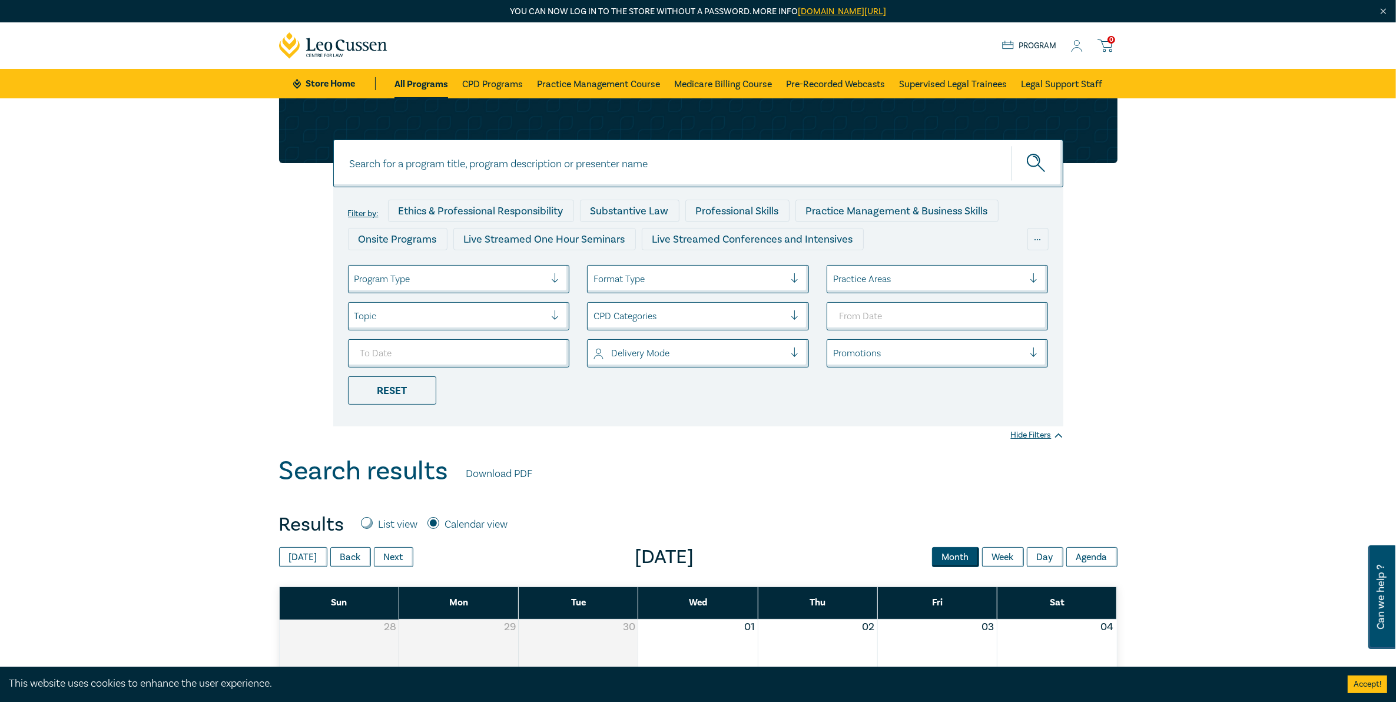
click at [1073, 50] on icon at bounding box center [1077, 46] width 12 height 12
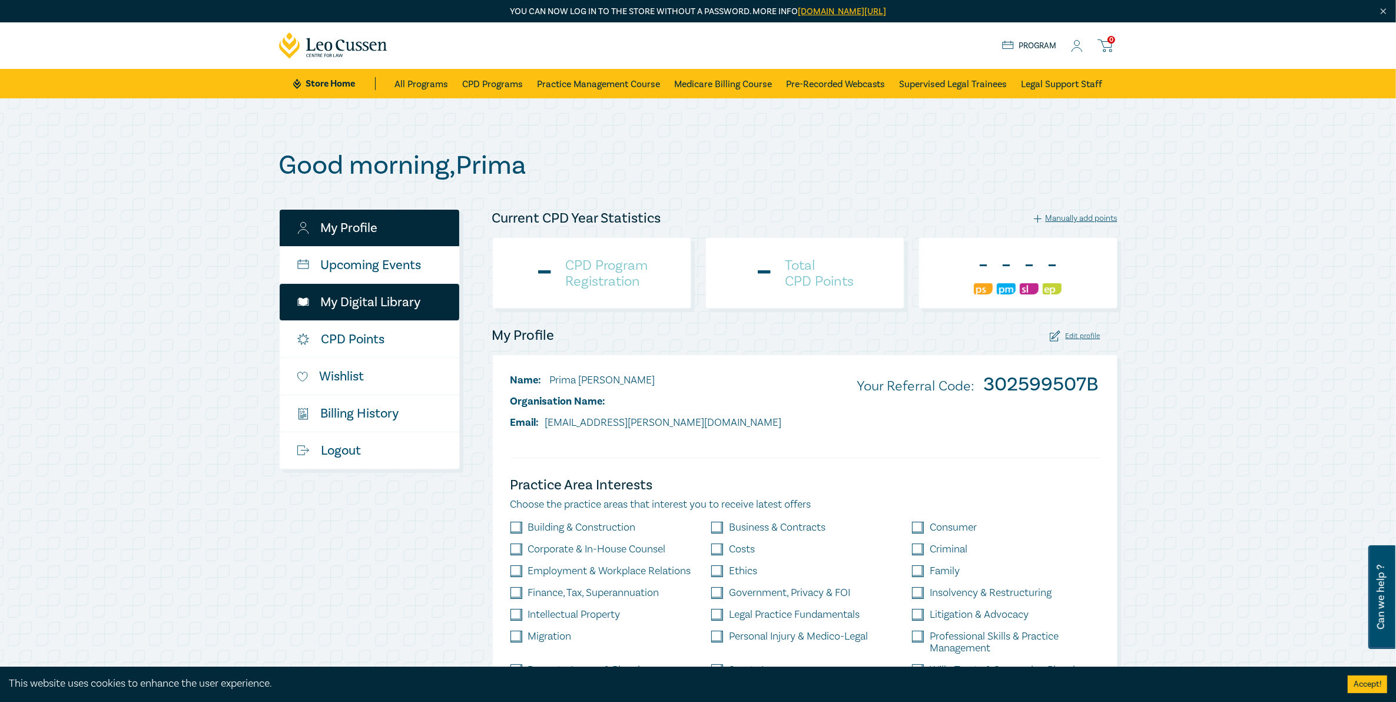
click at [369, 299] on link "My Digital Library" at bounding box center [370, 302] width 180 height 37
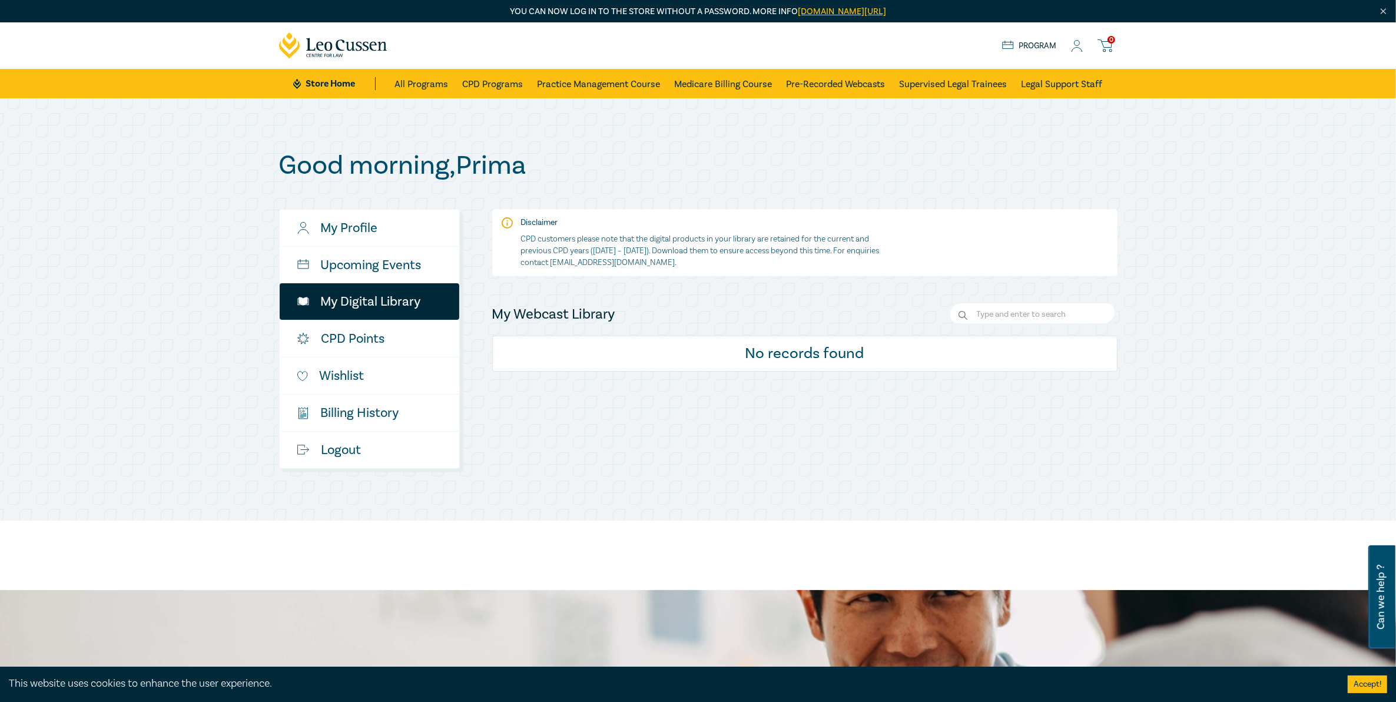
click at [1173, 184] on div "Good morning , Prima My Profile Upcoming Events My Digital Library CPD Points W…" at bounding box center [698, 309] width 1396 height 422
click at [372, 457] on link "Logout" at bounding box center [370, 450] width 180 height 37
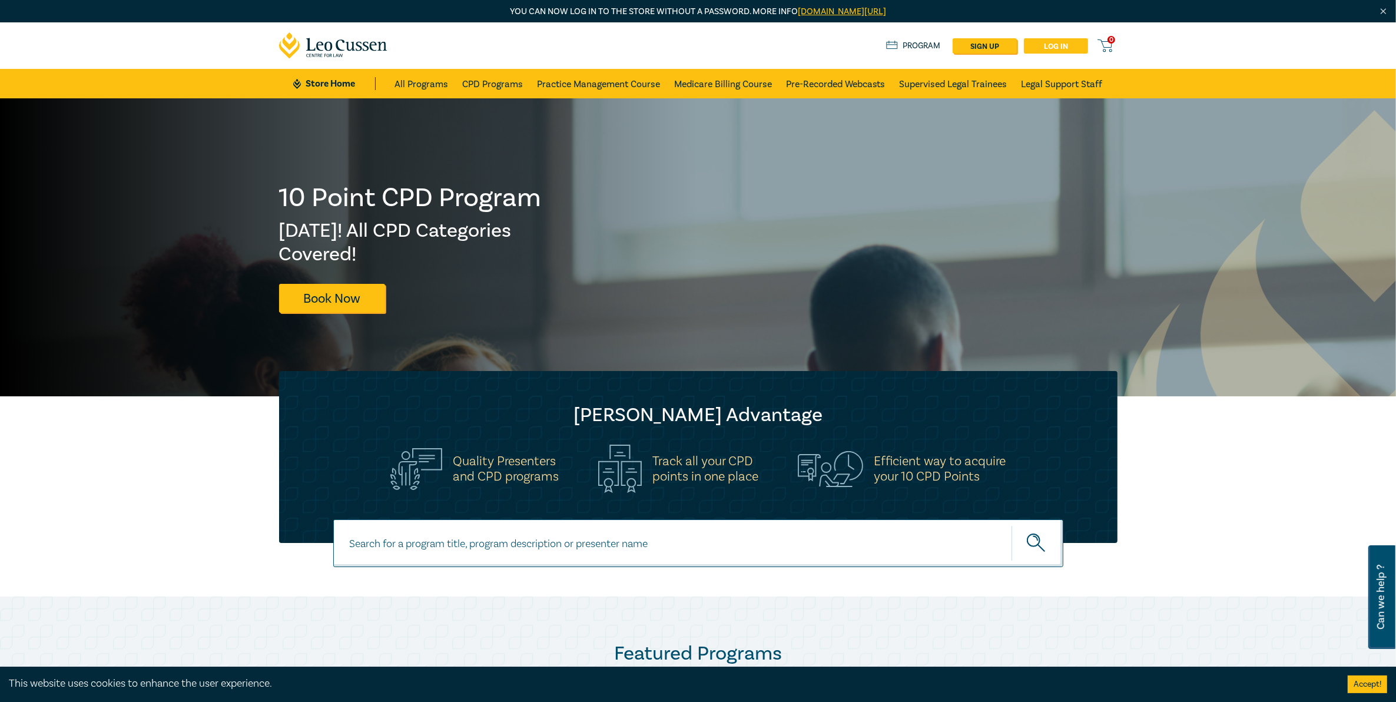
click at [1042, 48] on link "Log in" at bounding box center [1056, 45] width 64 height 15
